Goal: Check status: Check status

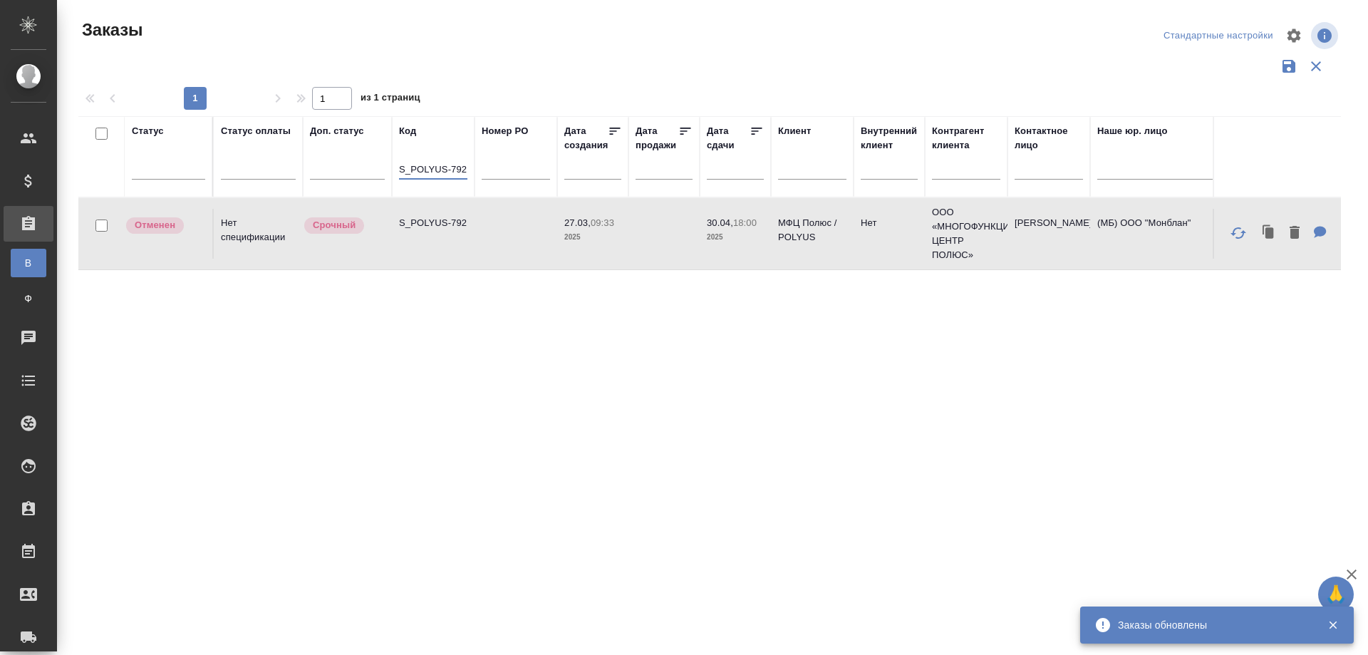
drag, startPoint x: 0, startPoint y: 0, endPoint x: 478, endPoint y: 165, distance: 505.9
click at [478, 165] on tr "Статус Статус оплаты Доп. статус Код S_POLYUS-792 Номер PO Дата создания Дата п…" at bounding box center [1270, 156] width 2385 height 81
paste input "84"
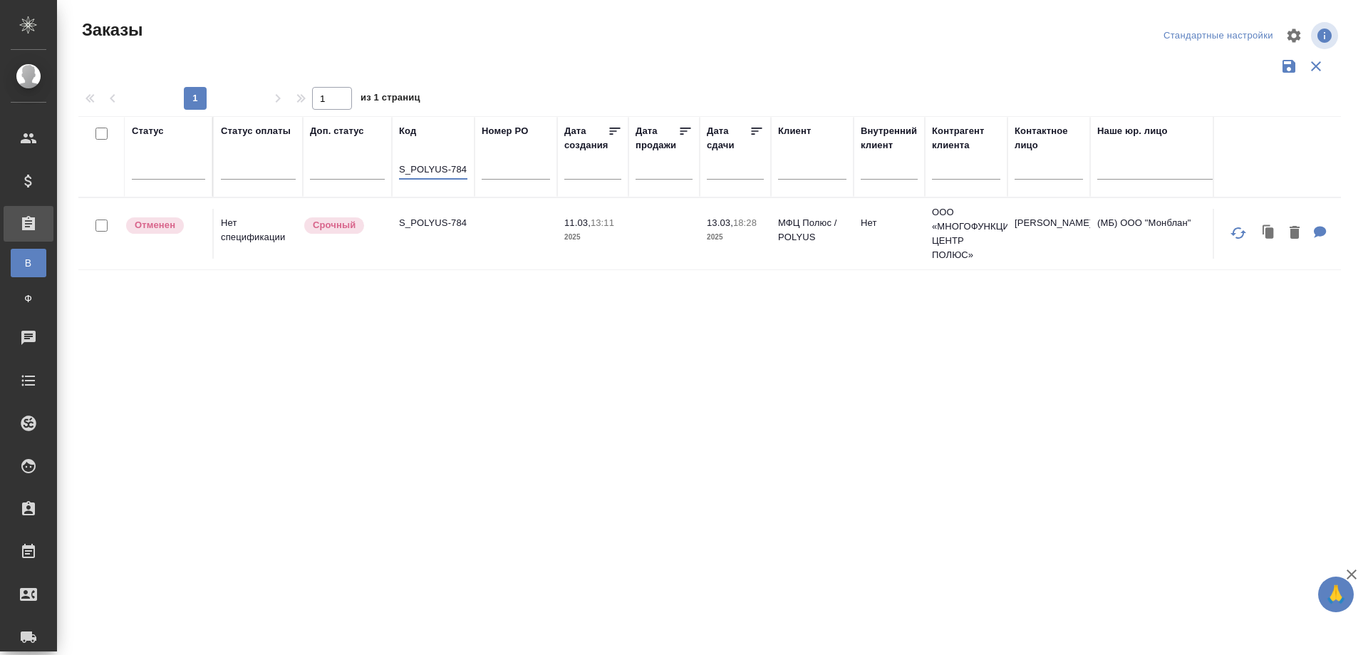
click at [449, 254] on td "S_POLYUS-784" at bounding box center [433, 234] width 83 height 50
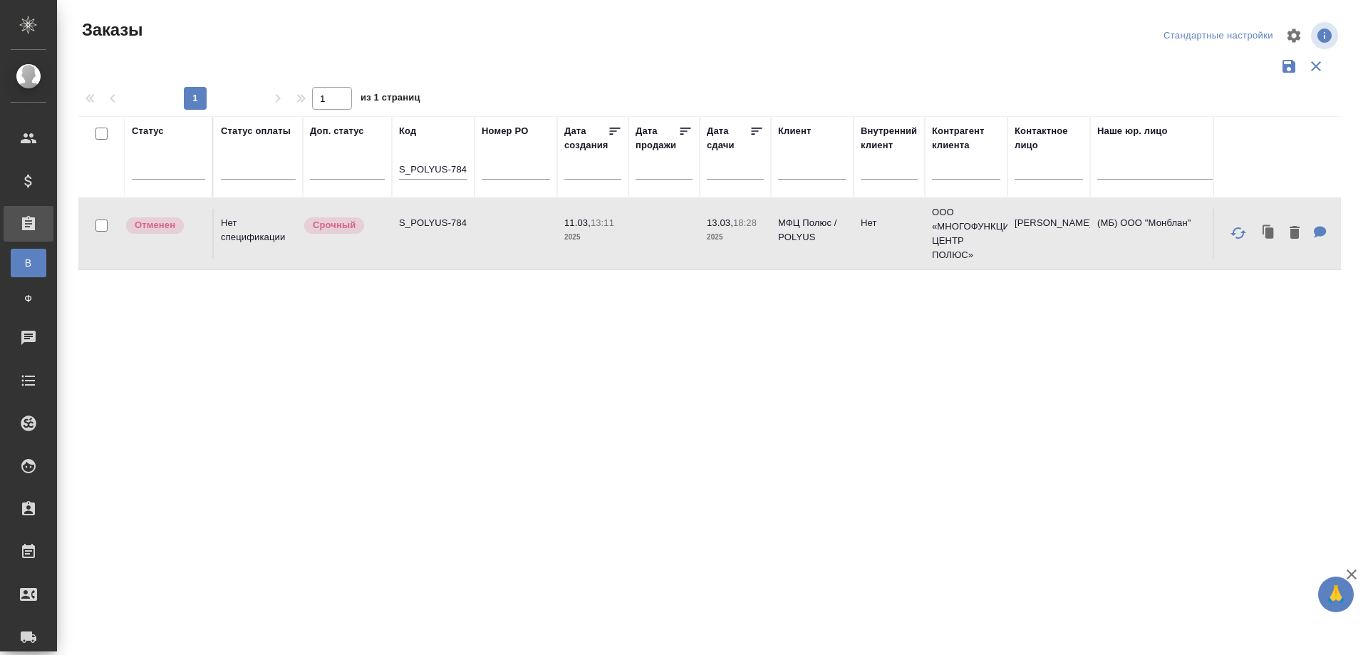
click at [449, 254] on td "S_POLYUS-784" at bounding box center [433, 234] width 83 height 50
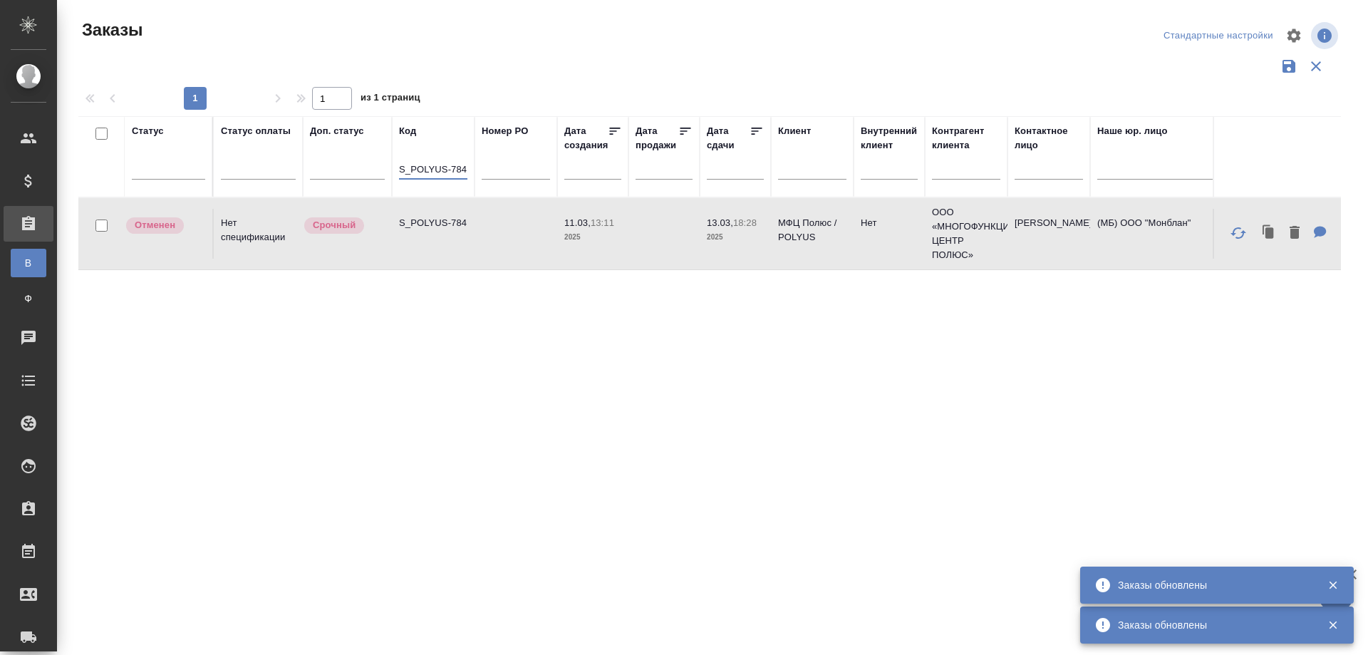
drag, startPoint x: 400, startPoint y: 169, endPoint x: 487, endPoint y: 171, distance: 86.2
click at [487, 171] on tr "Статус Статус оплаты Доп. статус Код S_POLYUS-784 Номер PO Дата создания Дата п…" at bounding box center [1270, 156] width 2385 height 81
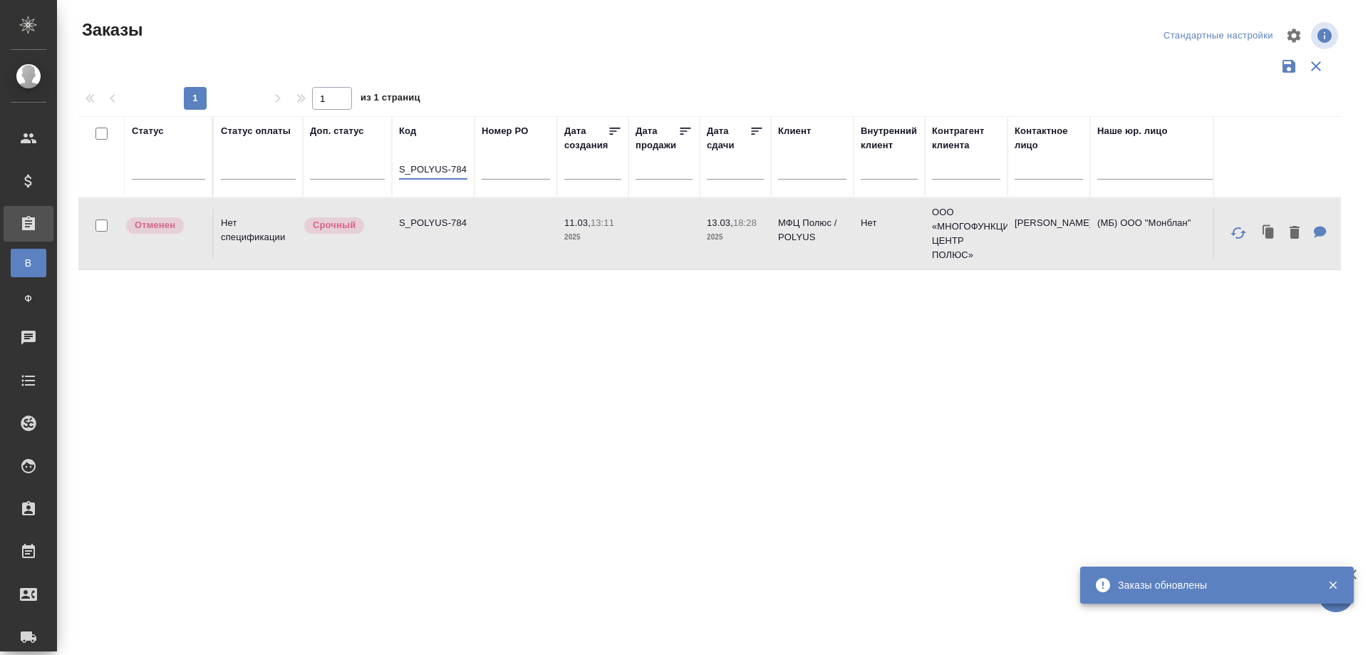
paste input "GNRM-1072"
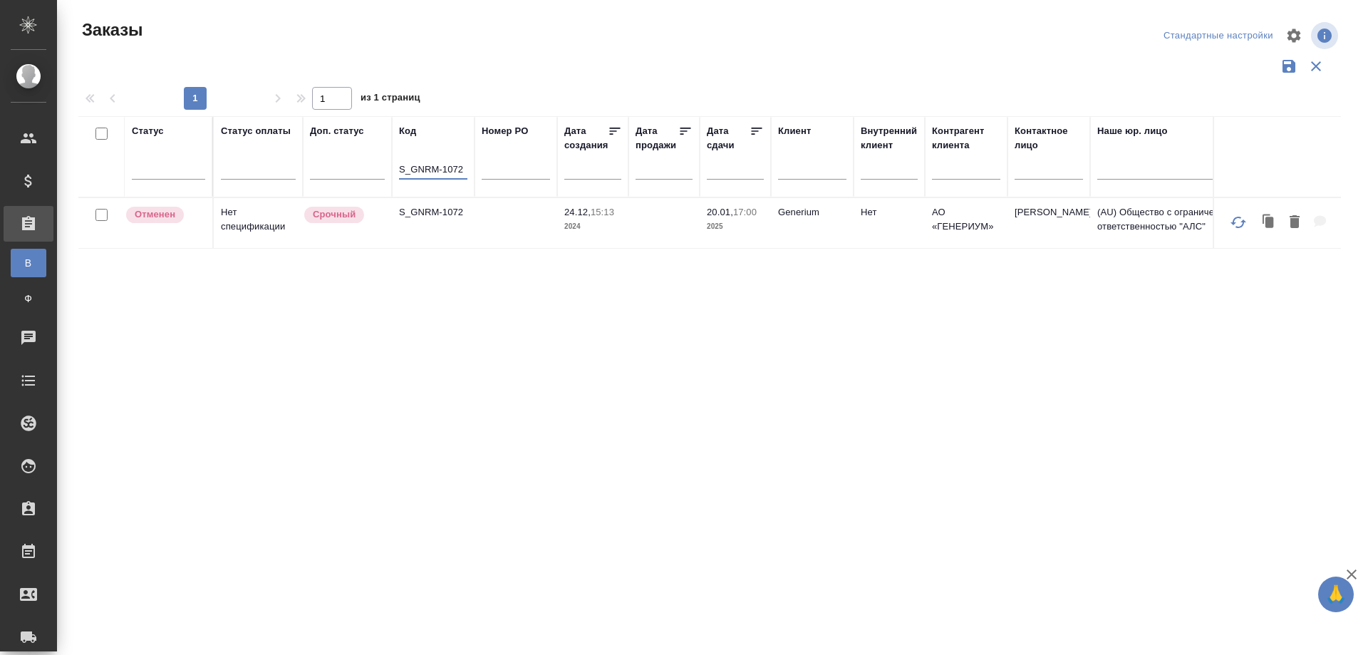
click at [427, 237] on td "S_GNRM-1072" at bounding box center [433, 223] width 83 height 50
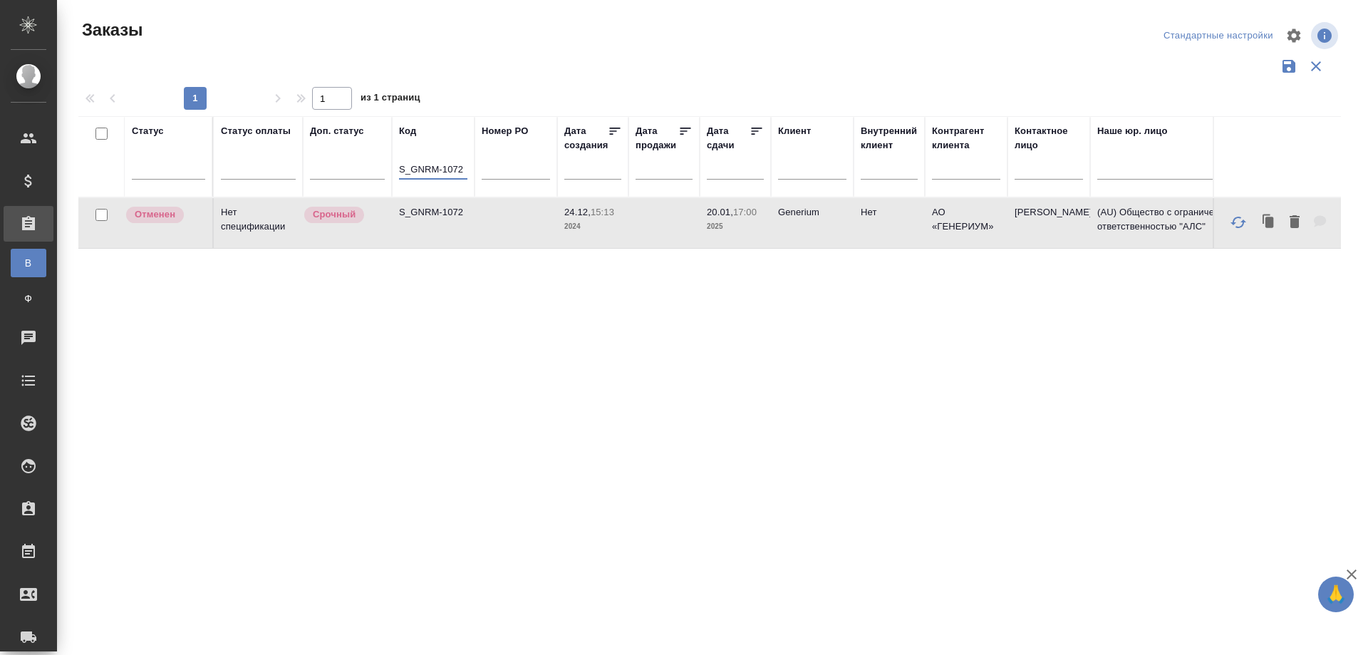
drag, startPoint x: 399, startPoint y: 170, endPoint x: 524, endPoint y: 170, distance: 124.7
click at [524, 170] on tr "Статус Статус оплаты Доп. статус Код S_GNRM-1072 Номер PO Дата создания Дата пр…" at bounding box center [1270, 156] width 2385 height 81
drag, startPoint x: 465, startPoint y: 173, endPoint x: 352, endPoint y: 171, distance: 112.6
click at [352, 171] on tr "Статус Статус оплаты Доп. статус Код S_GNRM-1072 Номер PO Дата создания Дата пр…" at bounding box center [1270, 156] width 2385 height 81
paste input "AKIN-9"
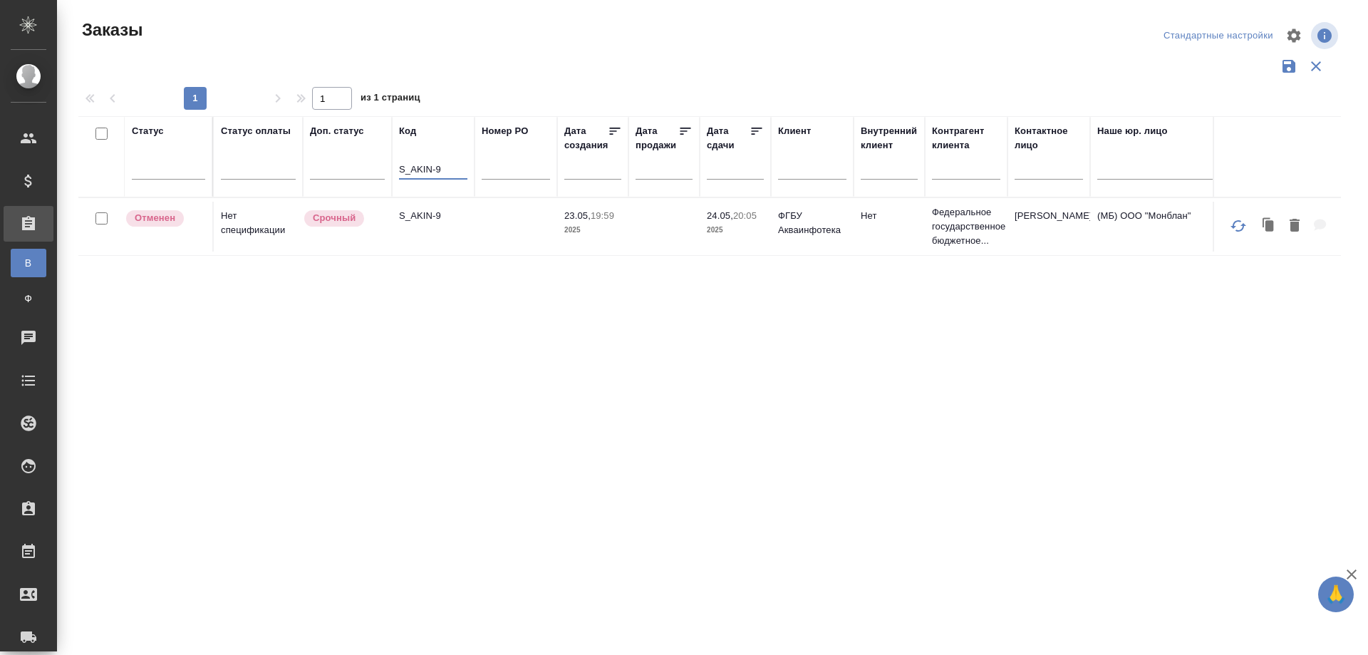
type input "S_AKIN-9"
click at [421, 237] on td "S_AKIN-9" at bounding box center [433, 227] width 83 height 50
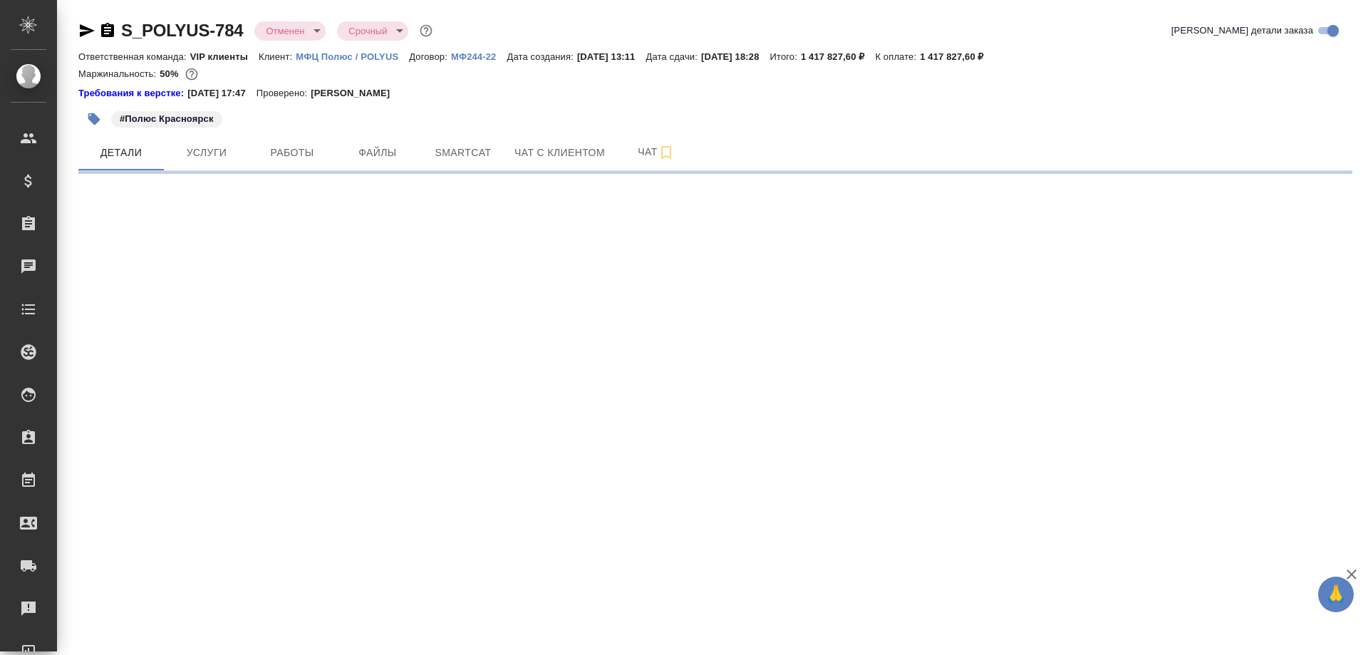
select select "RU"
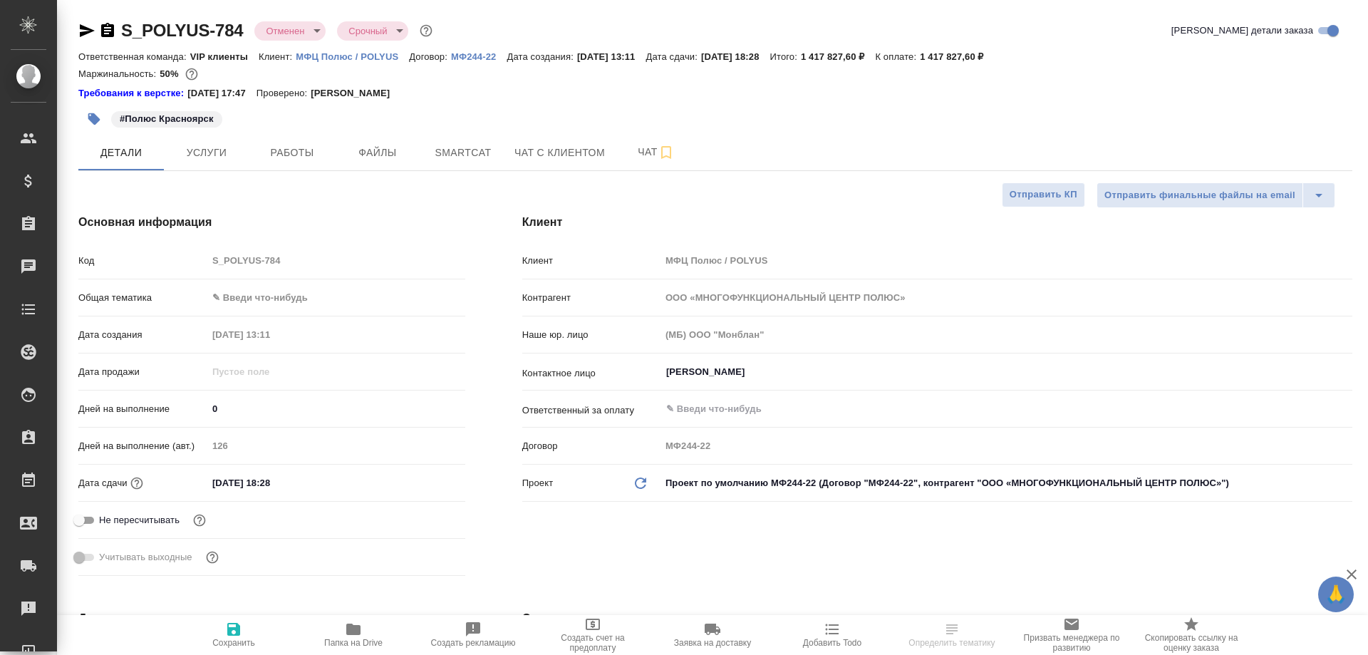
type textarea "x"
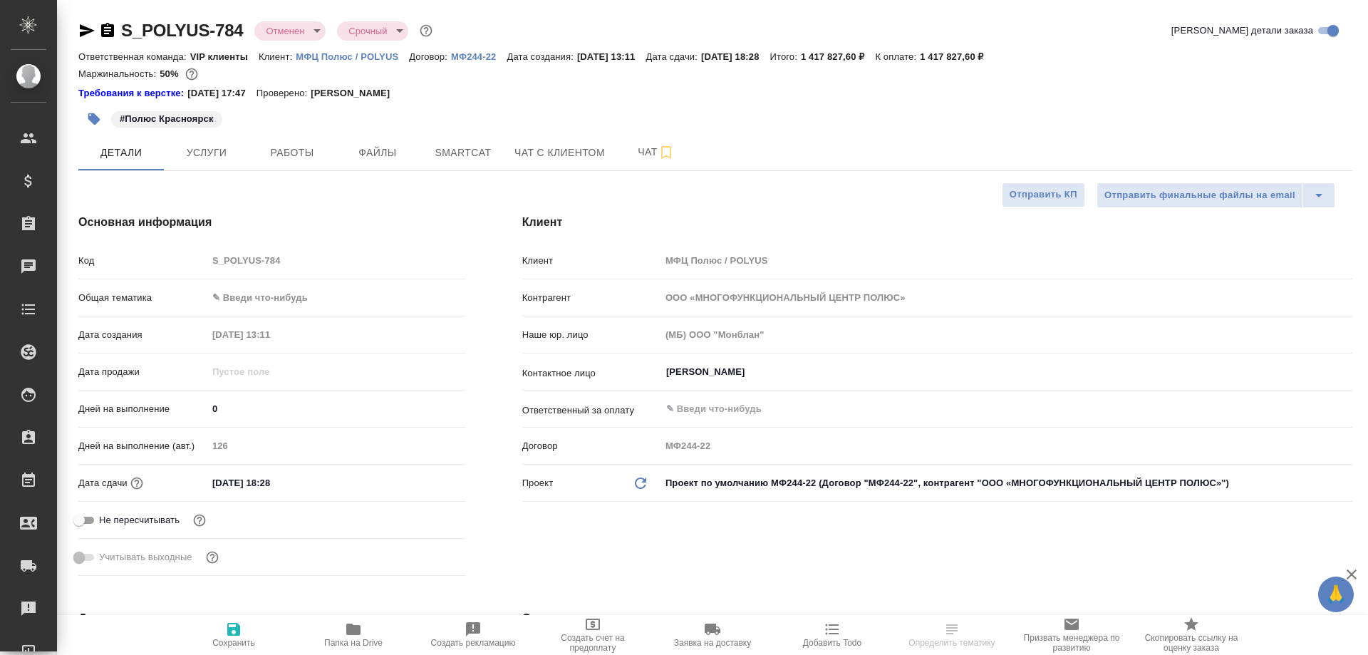
type textarea "x"
type input "[PERSON_NAME]"
type input "[PERSON_NAME]pavlova"
click at [278, 157] on span "Работы" at bounding box center [292, 153] width 68 height 18
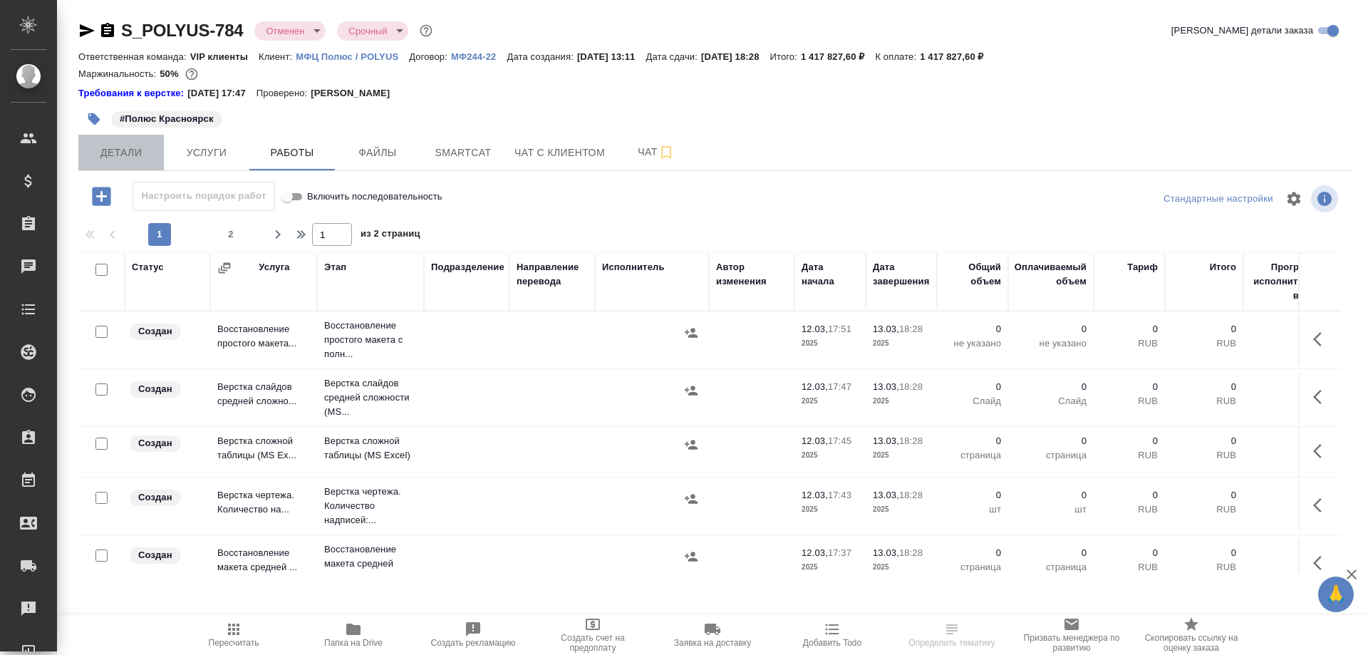
click at [131, 153] on span "Детали" at bounding box center [121, 153] width 68 height 18
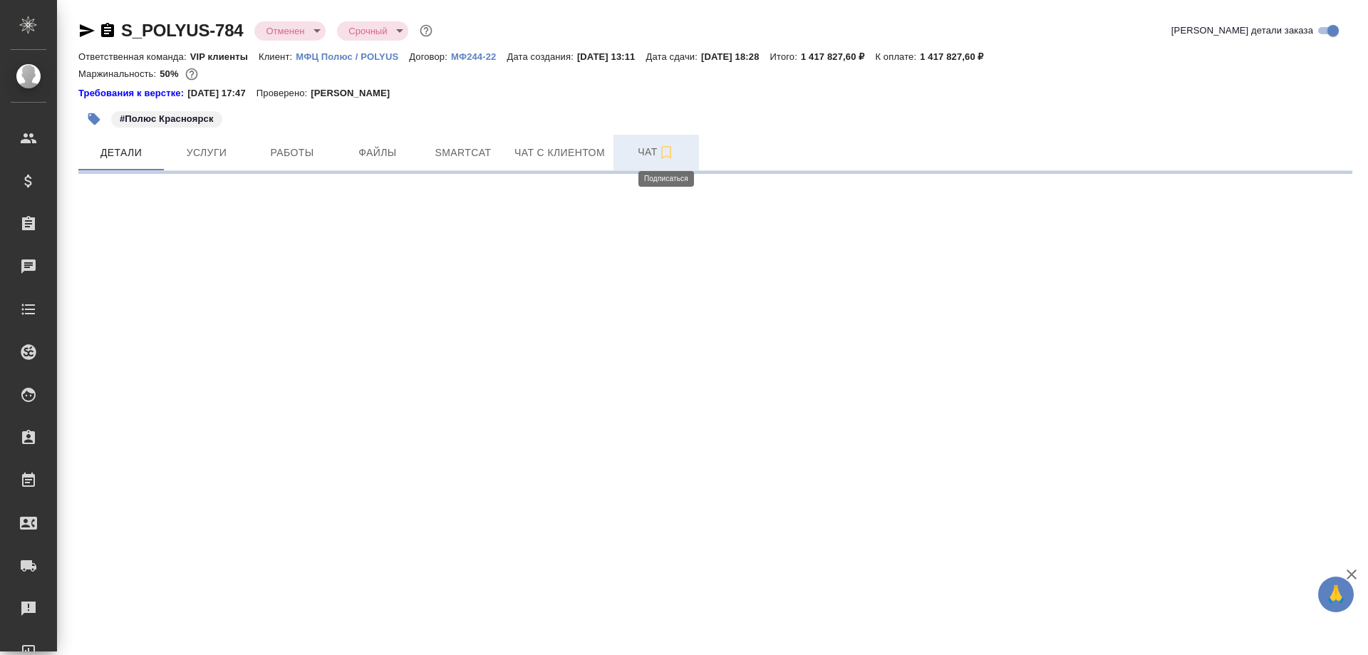
select select "RU"
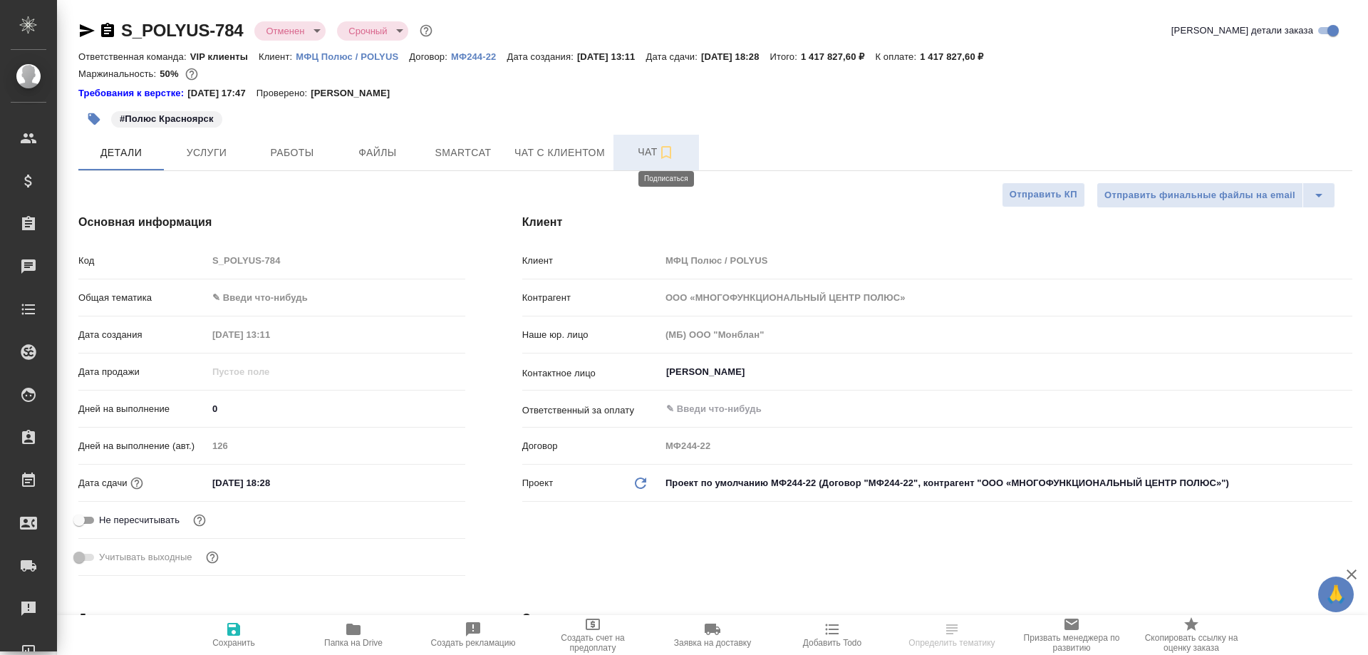
type textarea "x"
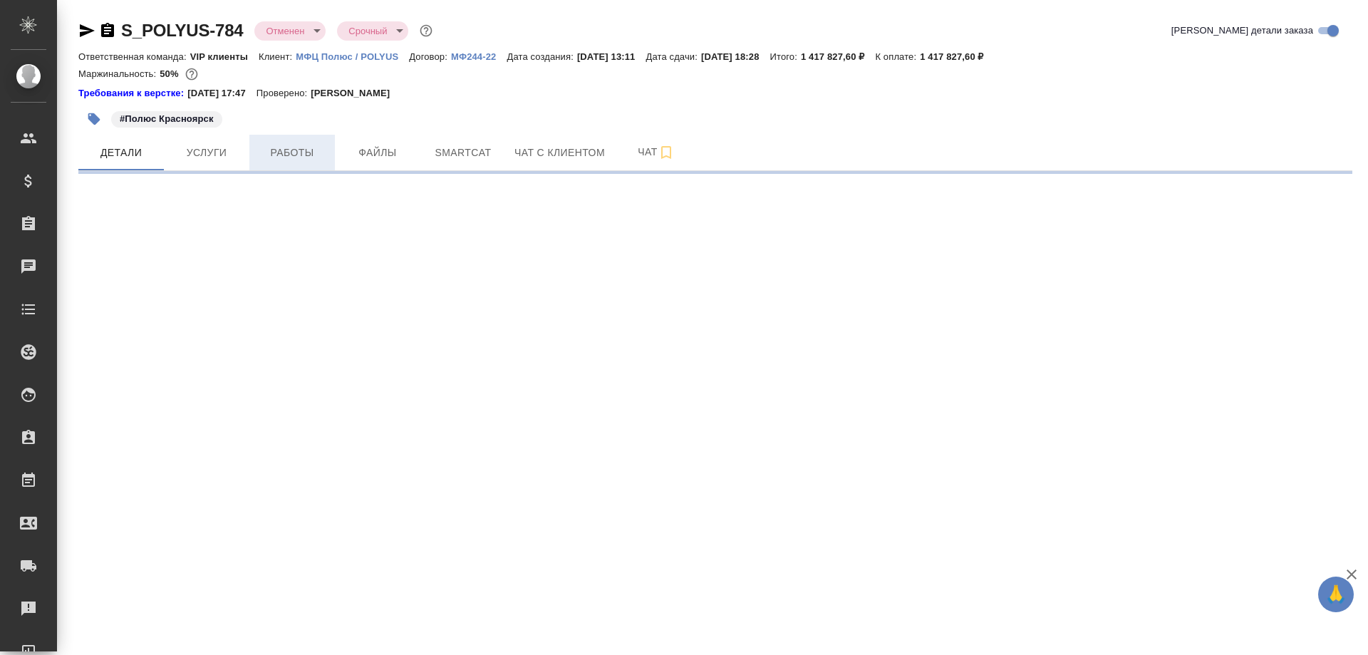
select select "RU"
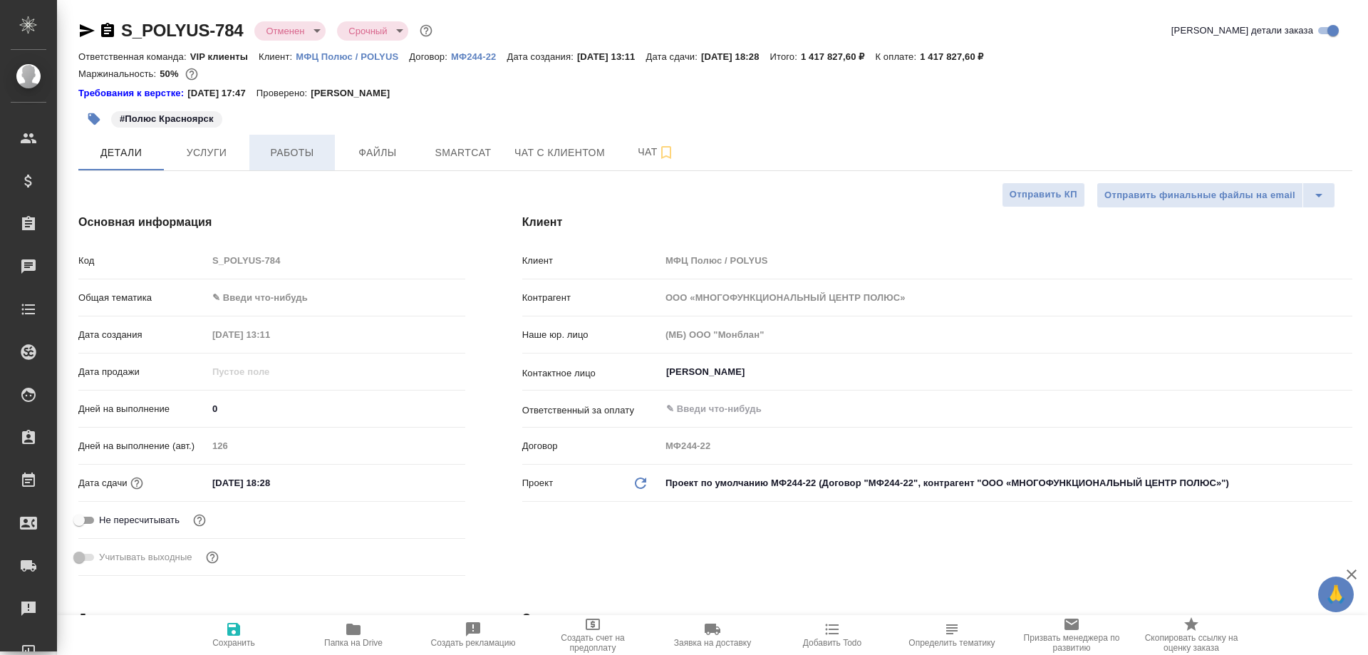
type textarea "x"
click at [289, 159] on span "Работы" at bounding box center [292, 153] width 68 height 18
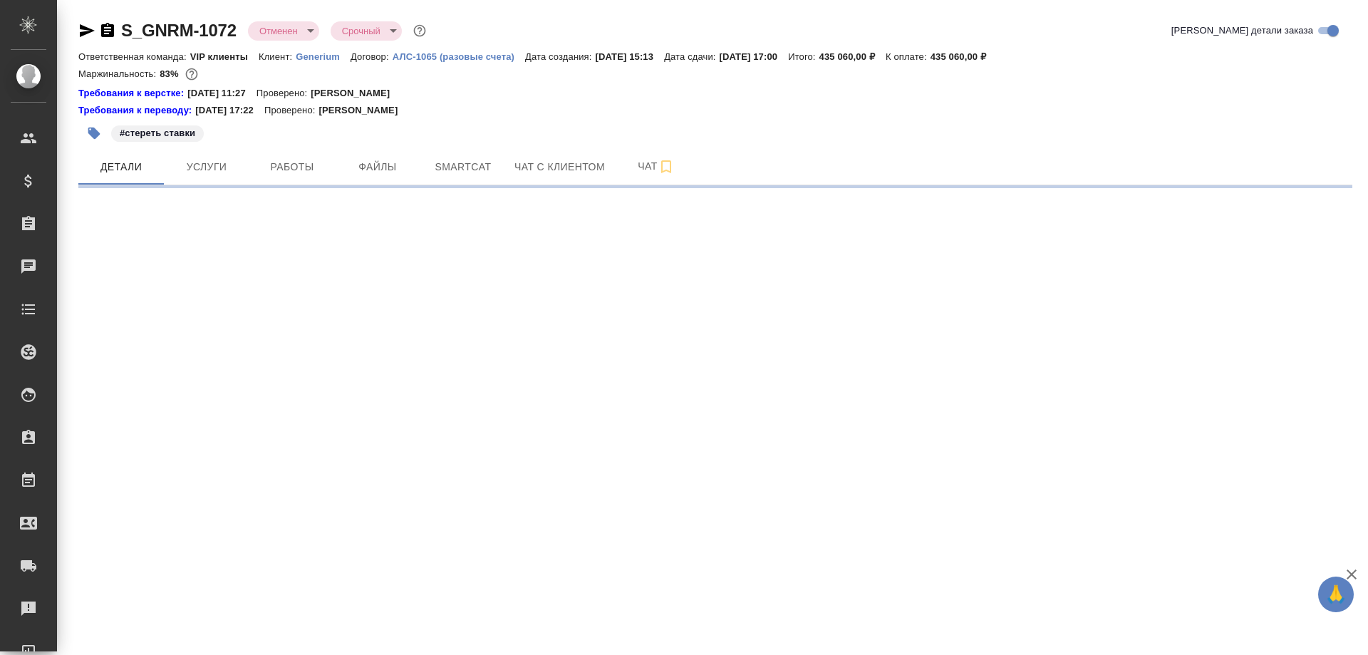
select select "RU"
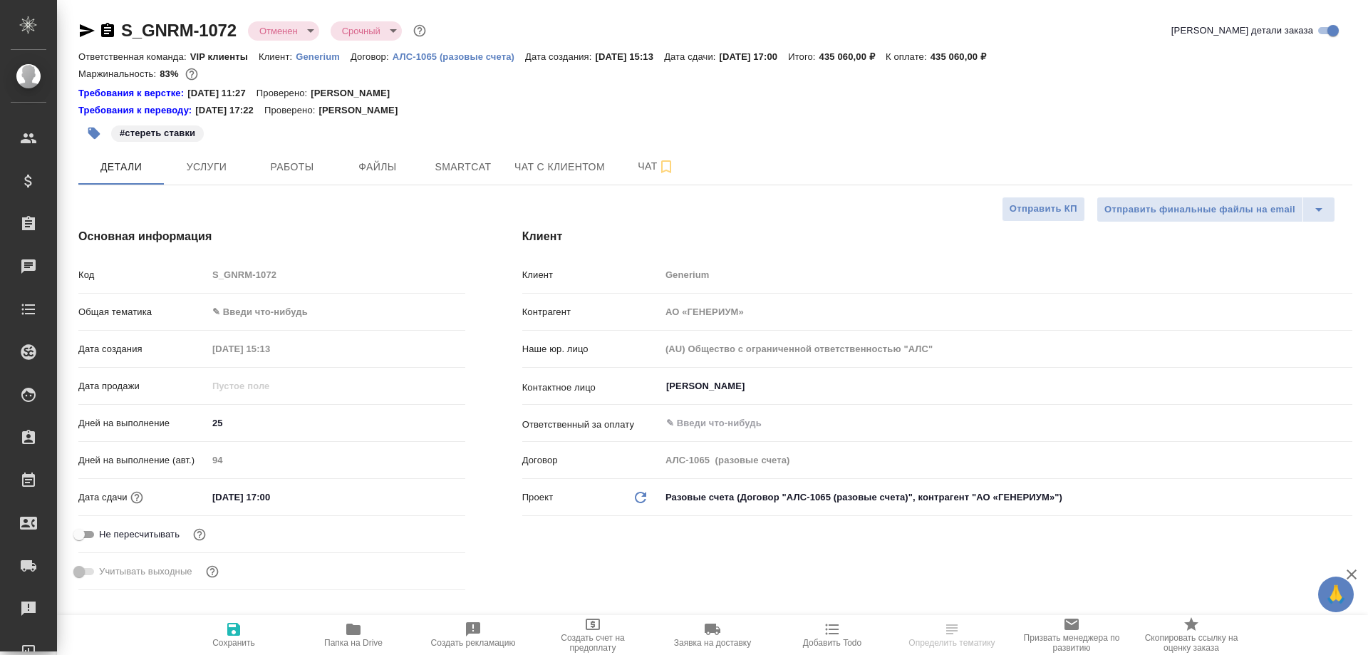
type textarea "x"
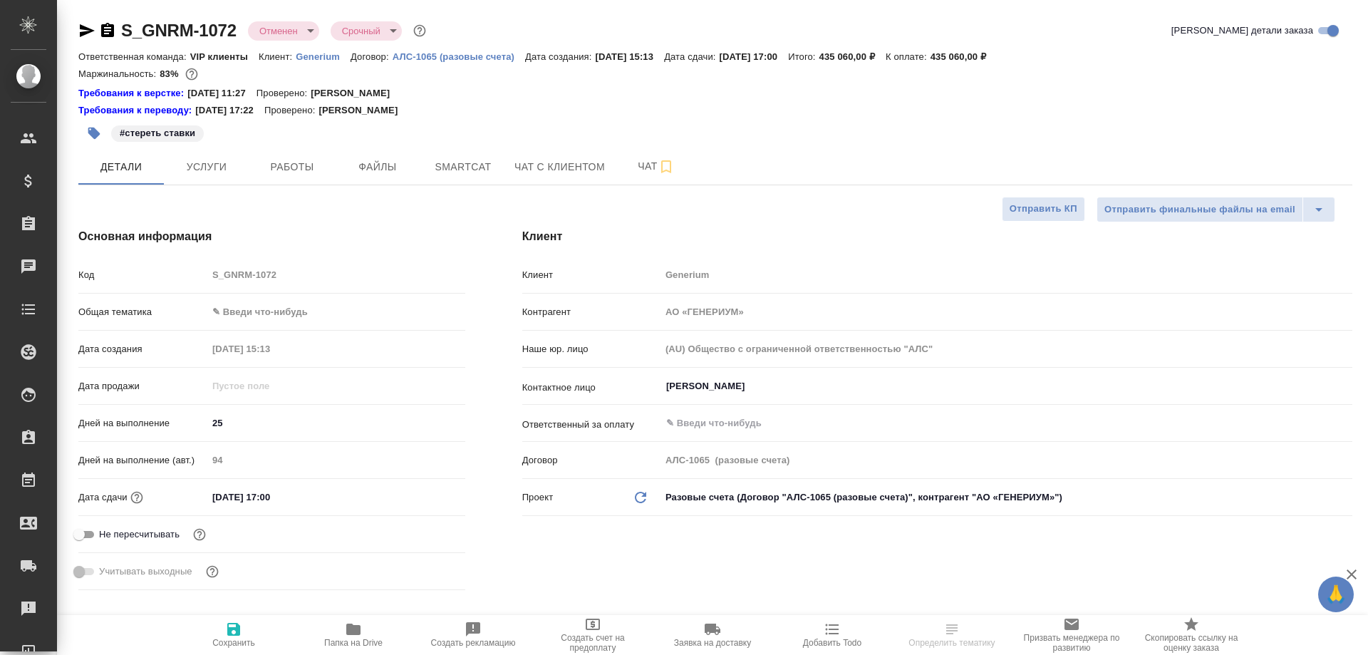
type textarea "x"
click at [298, 169] on span "Работы" at bounding box center [292, 167] width 68 height 18
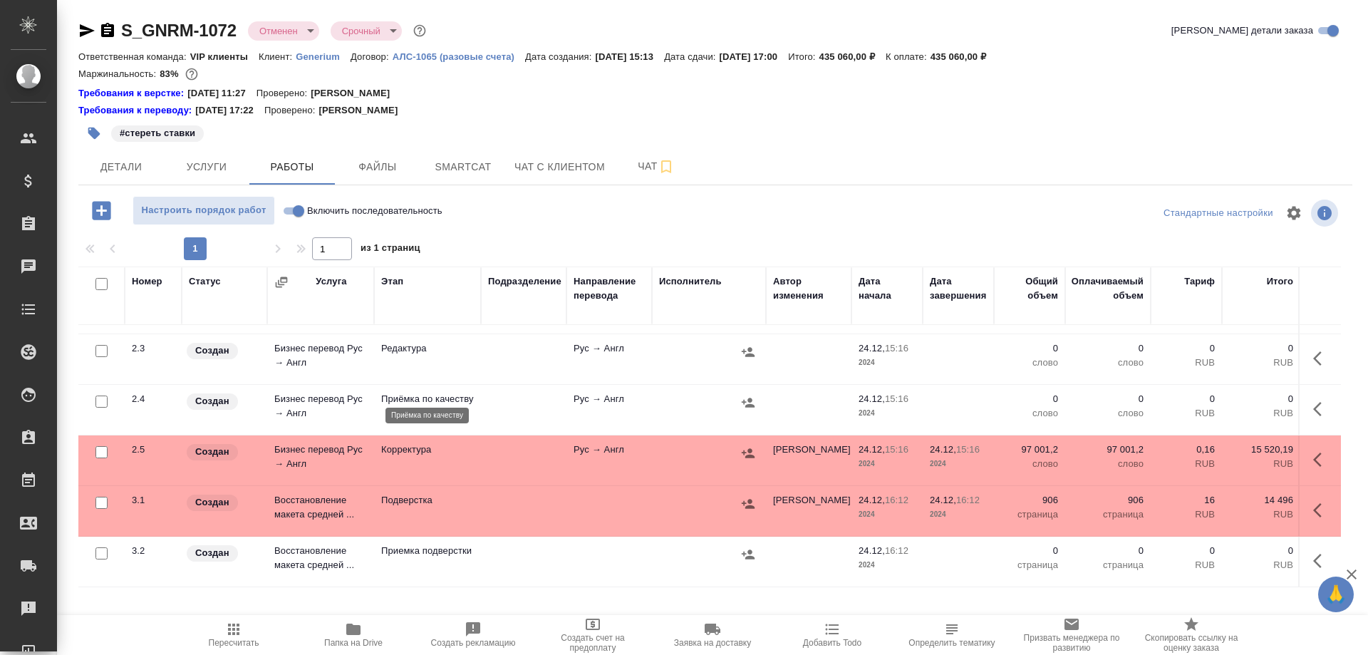
scroll to position [219, 0]
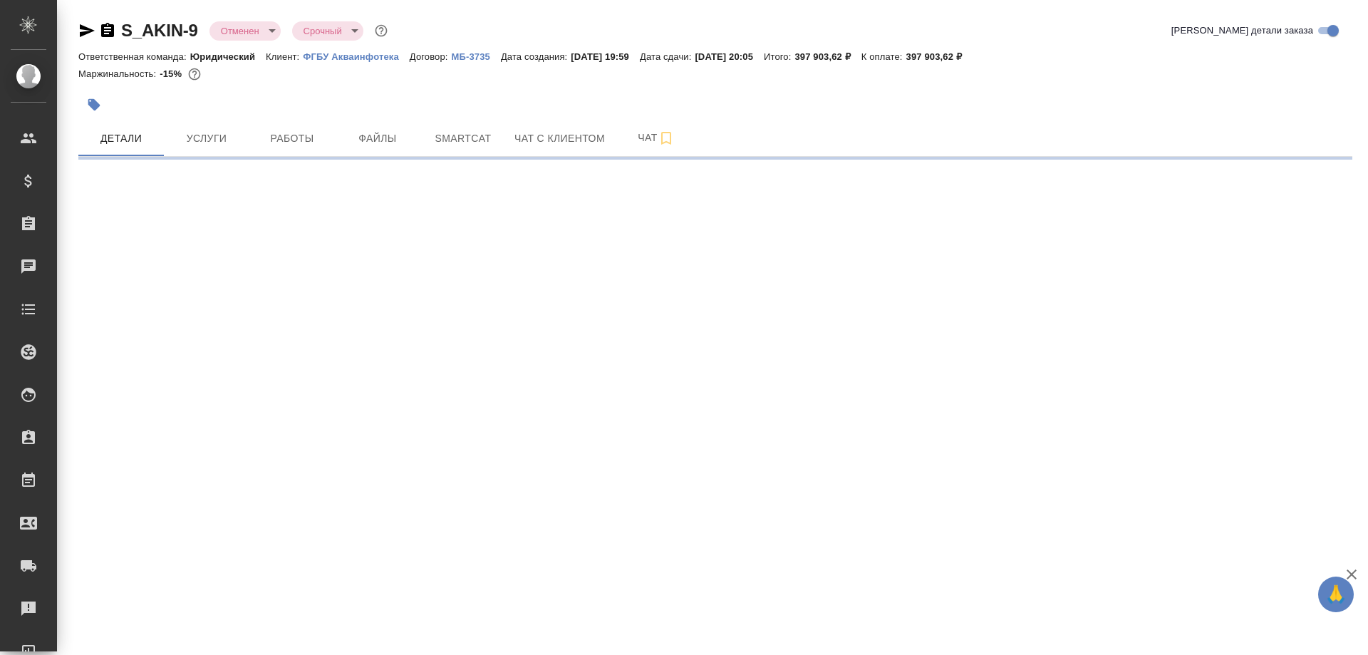
select select "RU"
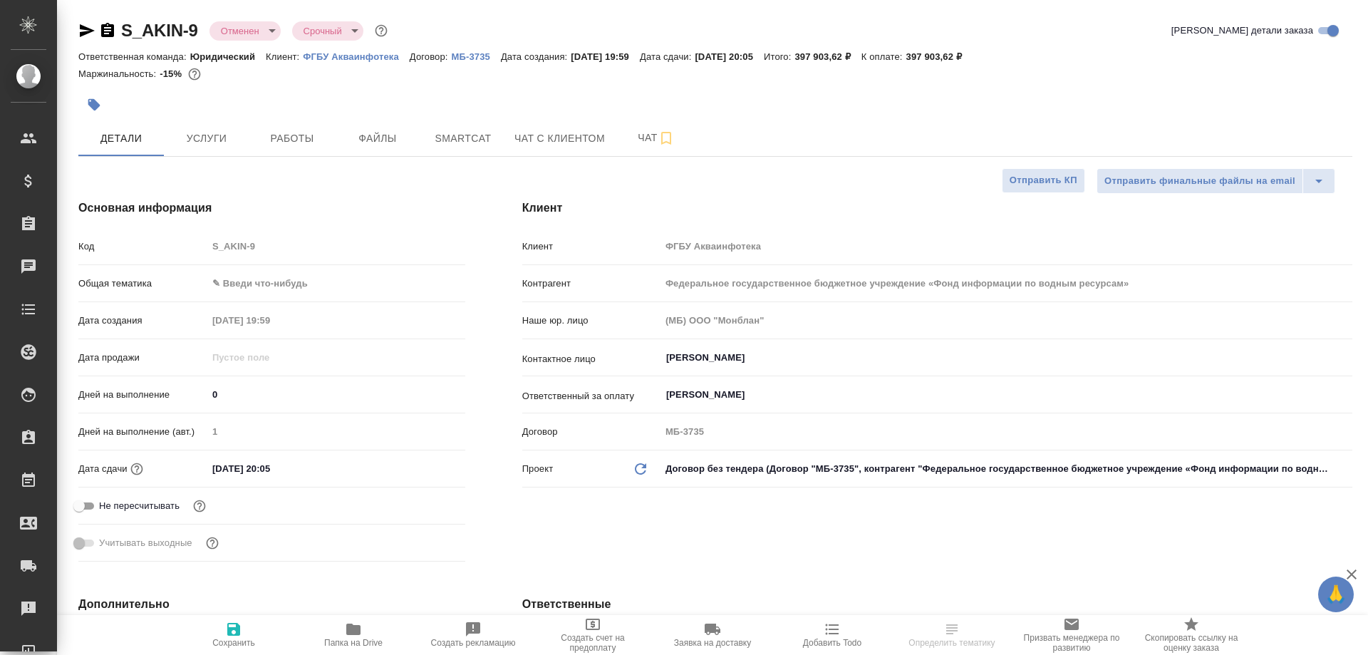
type textarea "x"
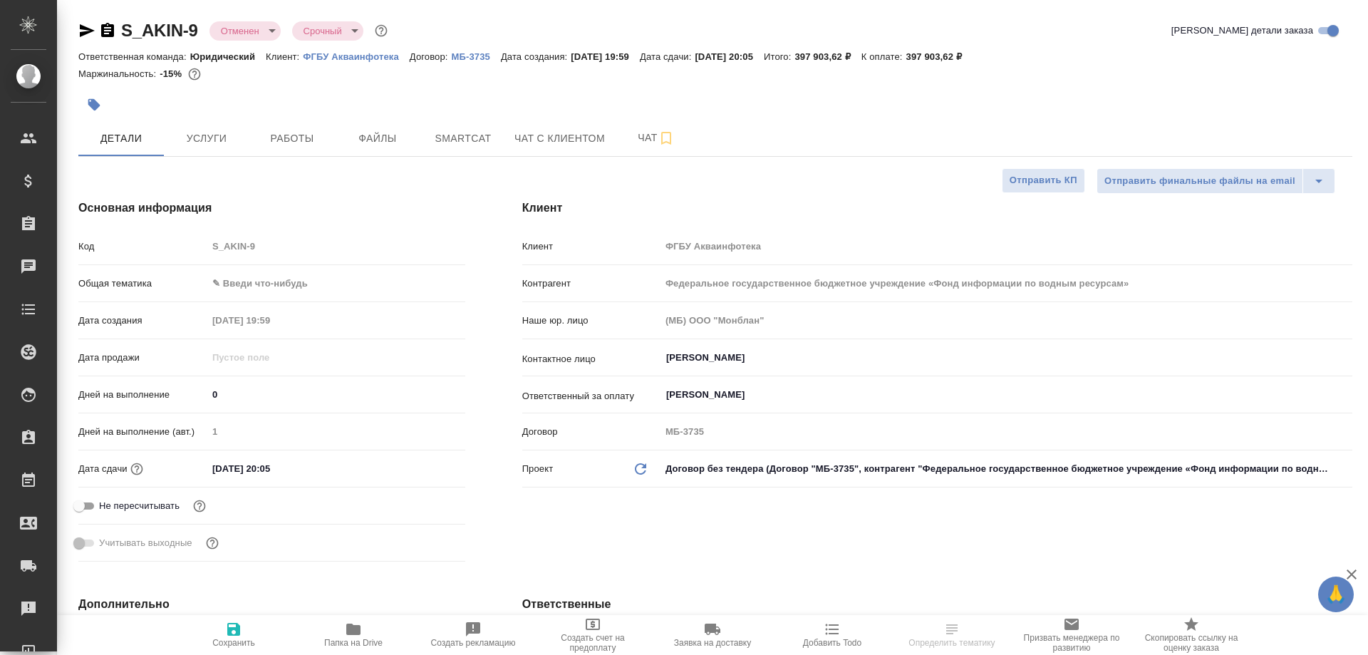
type textarea "x"
click at [288, 142] on span "Работы" at bounding box center [292, 139] width 68 height 18
click at [300, 138] on span "Работы" at bounding box center [292, 139] width 68 height 18
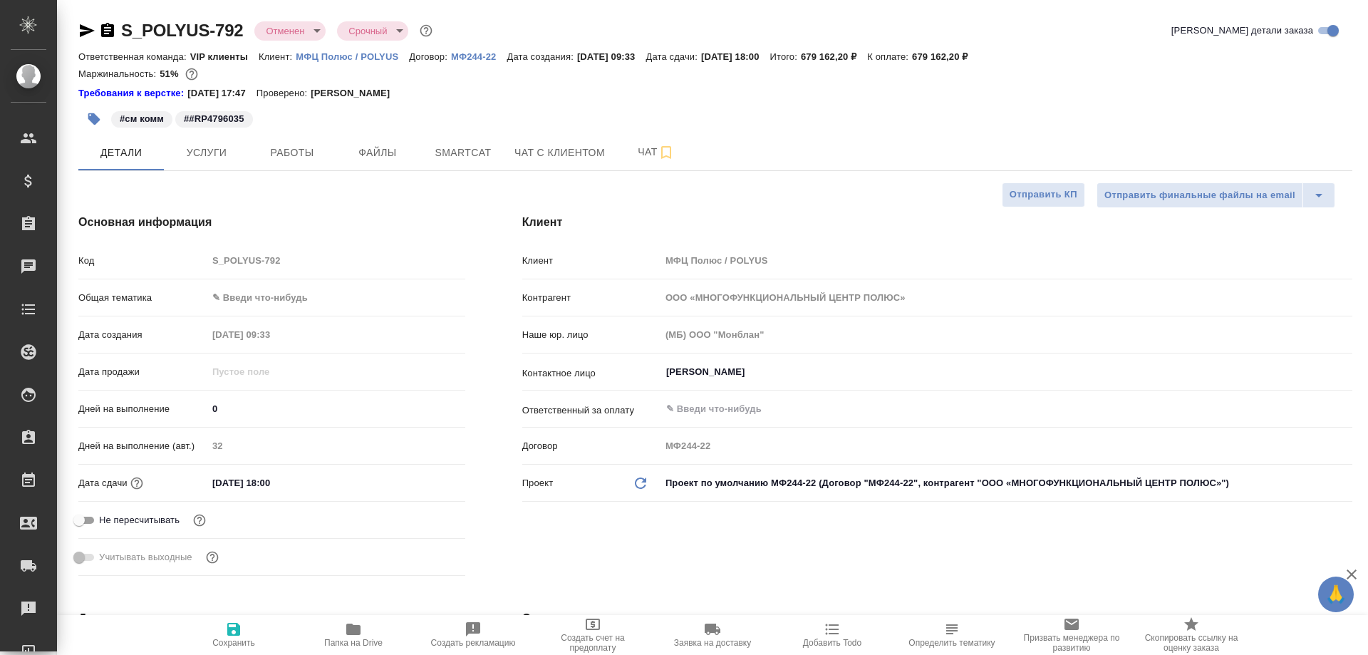
select select "RU"
